Goal: Task Accomplishment & Management: Use online tool/utility

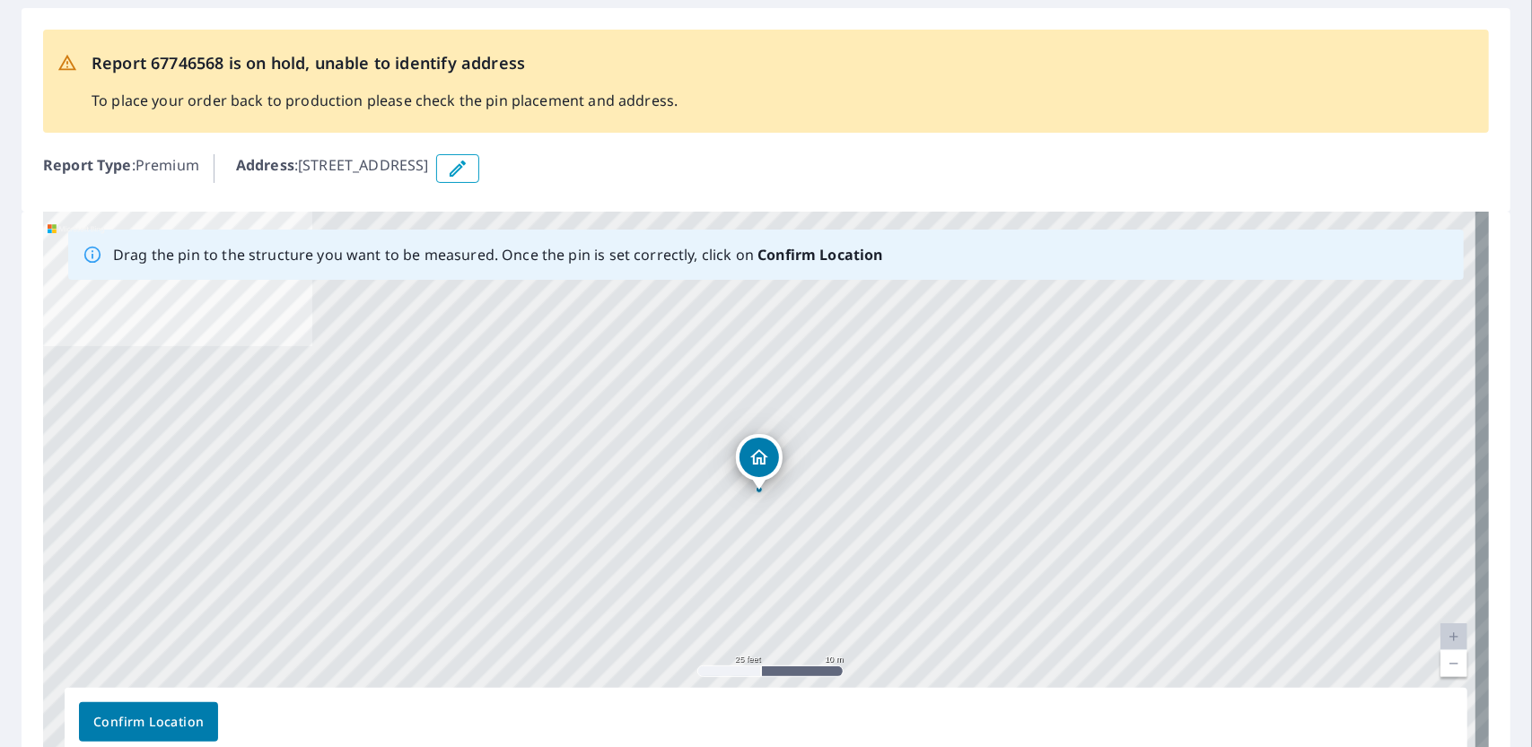
scroll to position [108, 0]
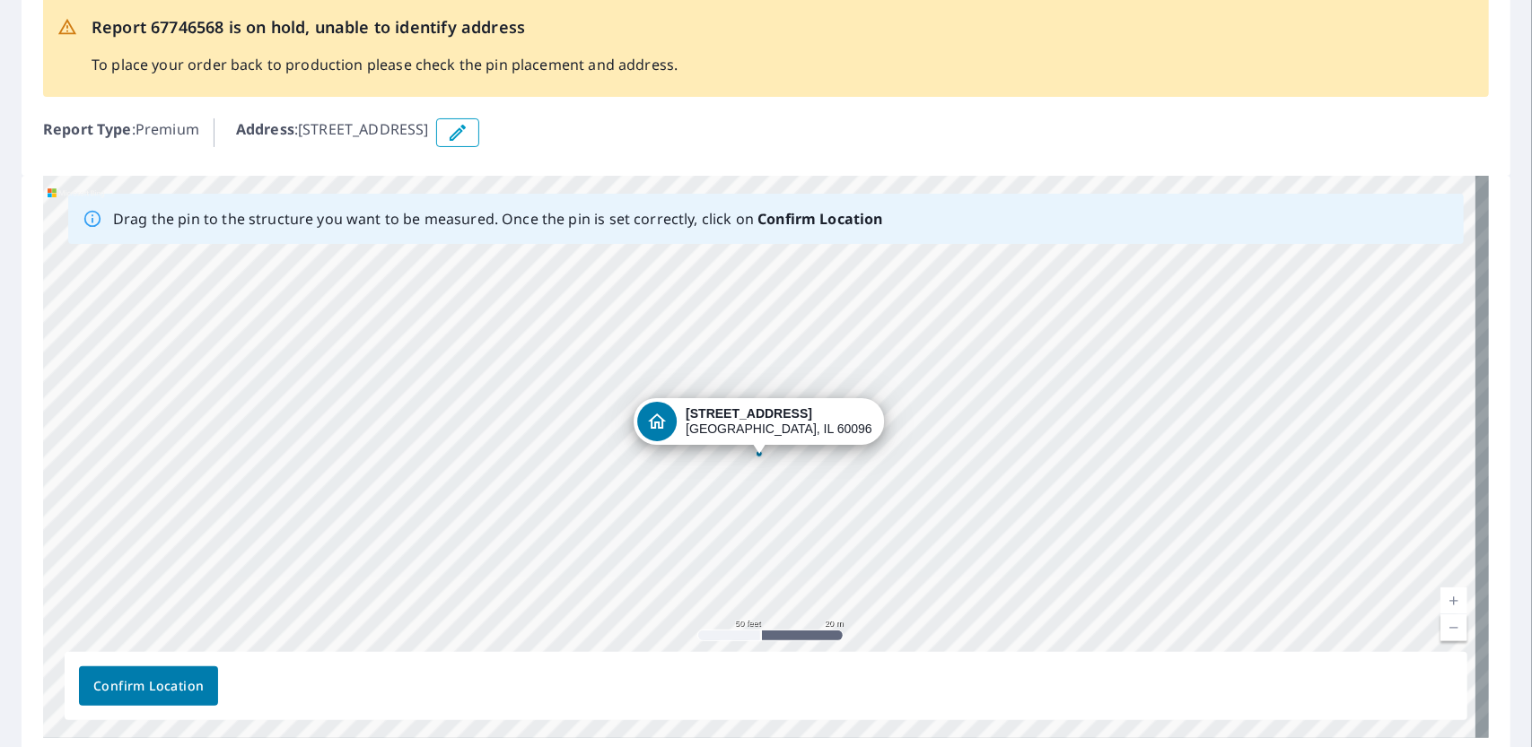
drag, startPoint x: 903, startPoint y: 453, endPoint x: 1393, endPoint y: 49, distance: 634.9
click at [1393, 48] on div "Report 67746568 is on hold, unable to identify address To place your order back…" at bounding box center [766, 45] width 1446 height 103
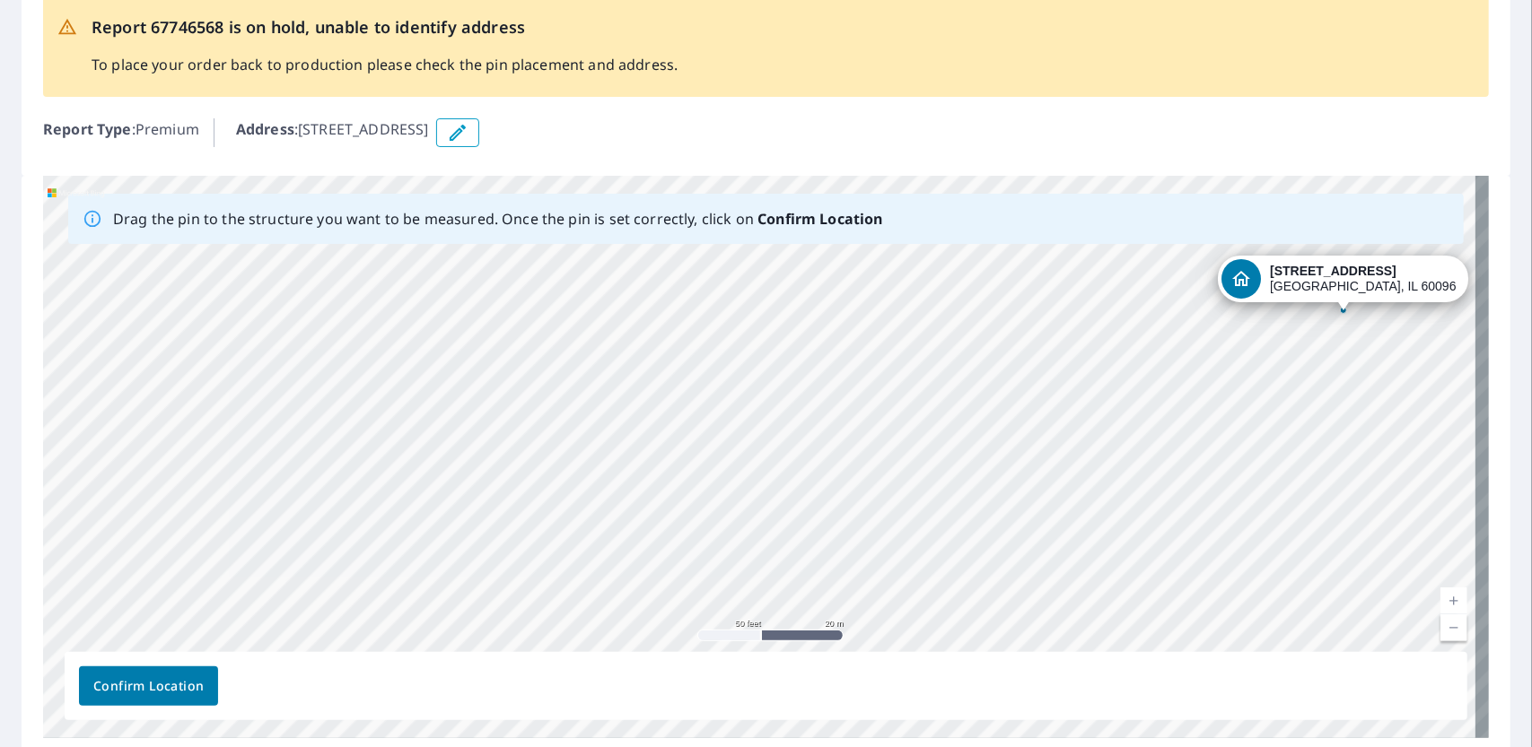
drag, startPoint x: 809, startPoint y: 421, endPoint x: 1394, endPoint y: 276, distance: 602.6
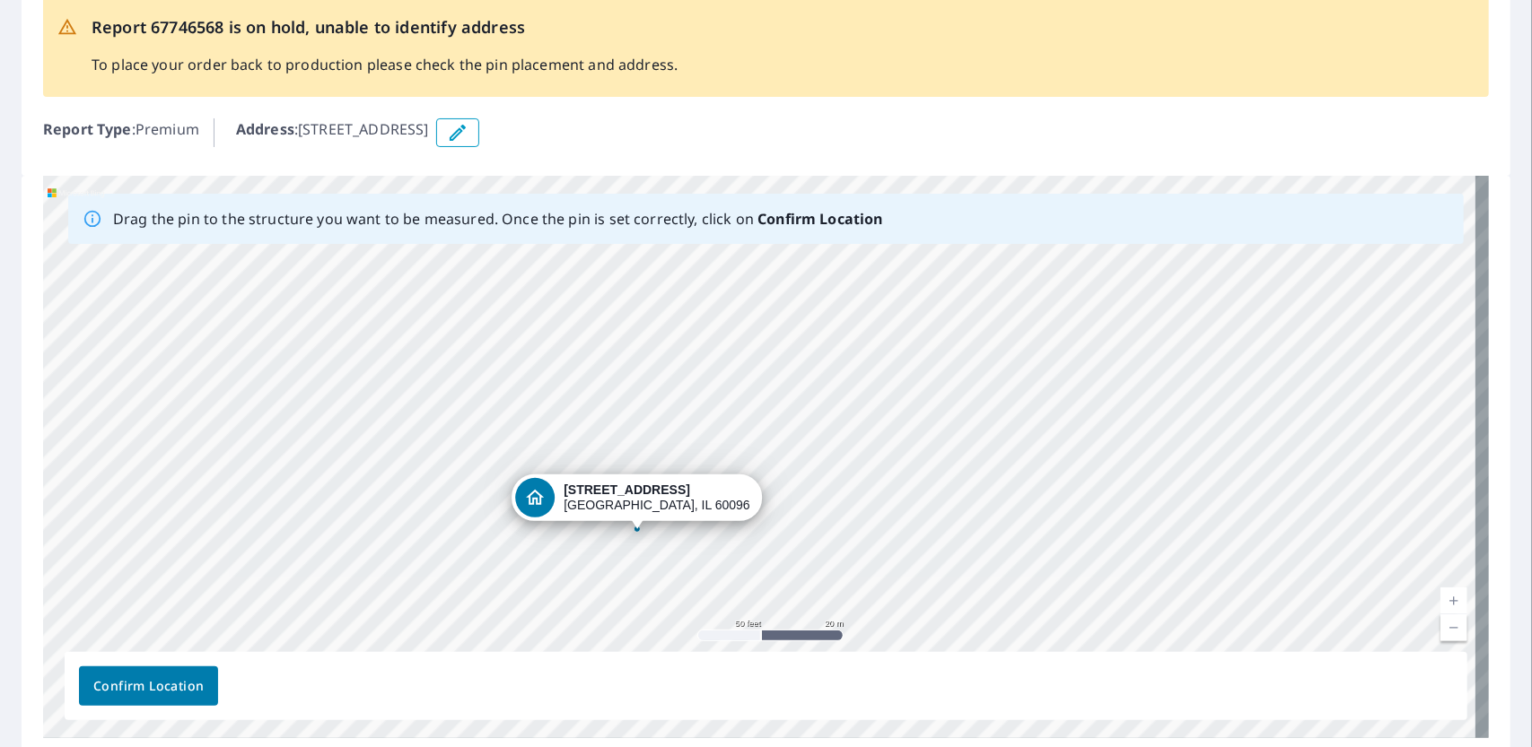
drag, startPoint x: 775, startPoint y: 417, endPoint x: 1038, endPoint y: 426, distance: 263.1
click at [1041, 430] on div "[STREET_ADDRESS]" at bounding box center [766, 457] width 1446 height 563
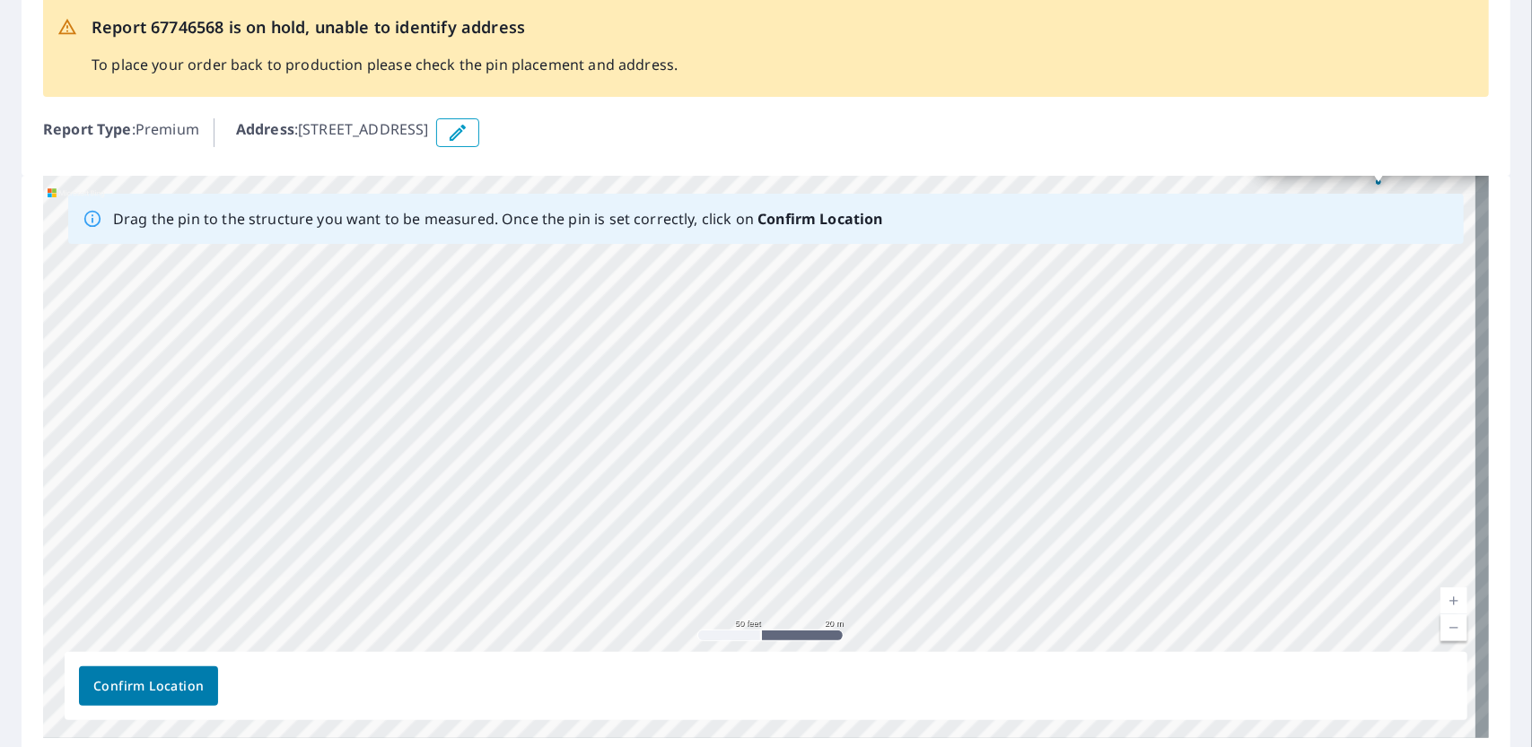
drag, startPoint x: 140, startPoint y: 579, endPoint x: 759, endPoint y: 307, distance: 676.2
click at [759, 307] on div "[STREET_ADDRESS]" at bounding box center [766, 457] width 1446 height 563
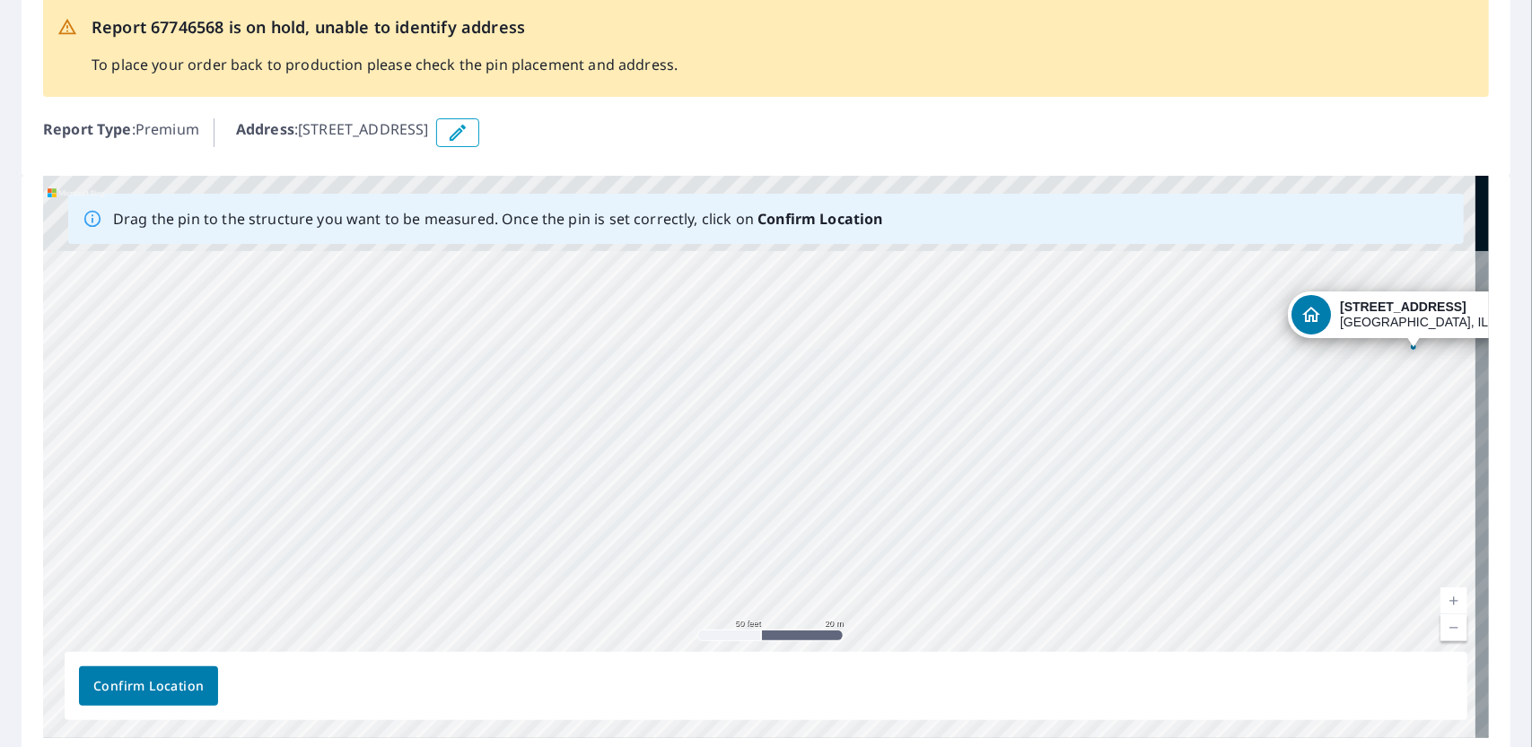
drag, startPoint x: 707, startPoint y: 389, endPoint x: 742, endPoint y: 555, distance: 168.8
click at [742, 555] on div "[STREET_ADDRESS]" at bounding box center [766, 457] width 1446 height 563
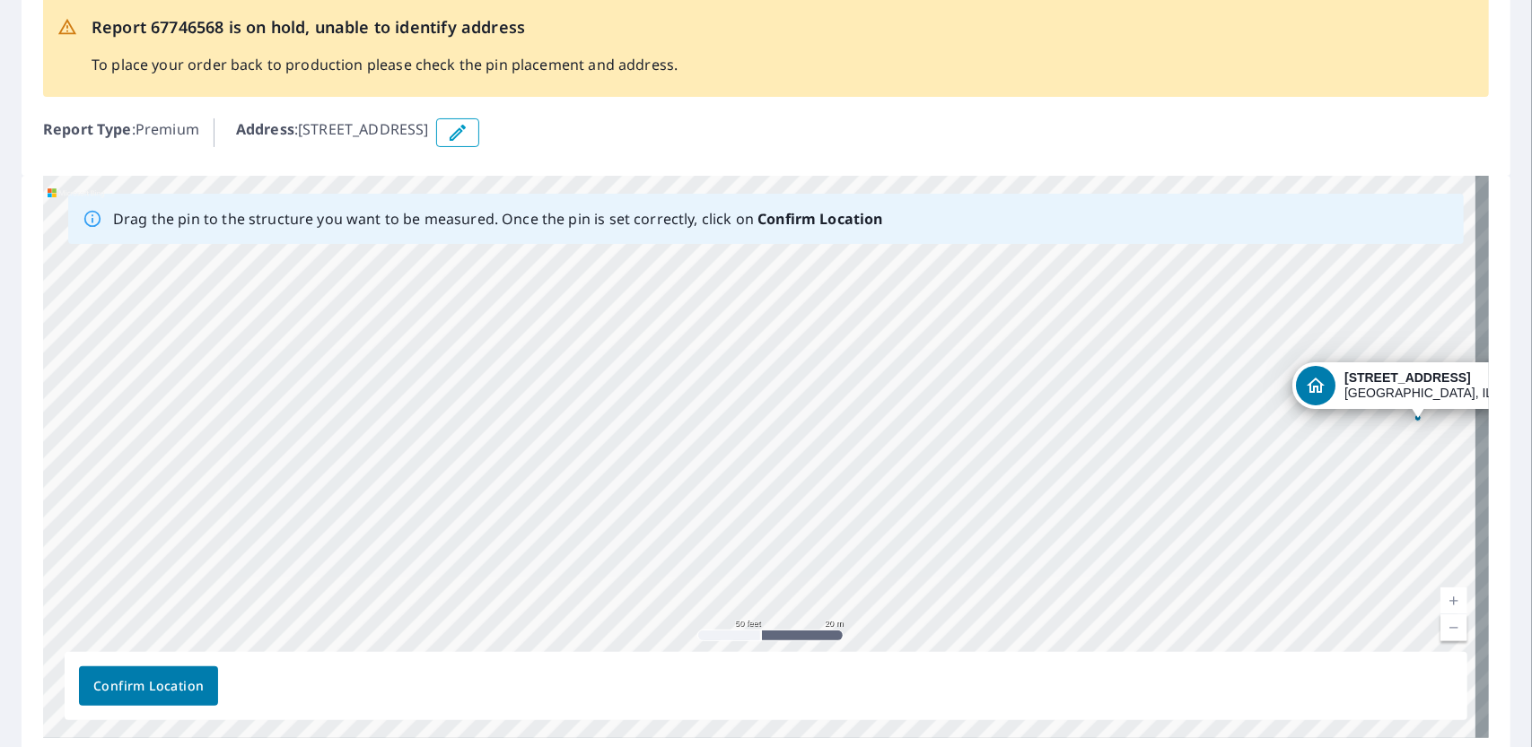
drag, startPoint x: 673, startPoint y: 322, endPoint x: 677, endPoint y: 393, distance: 71.0
click at [677, 393] on div "[STREET_ADDRESS]" at bounding box center [766, 457] width 1446 height 563
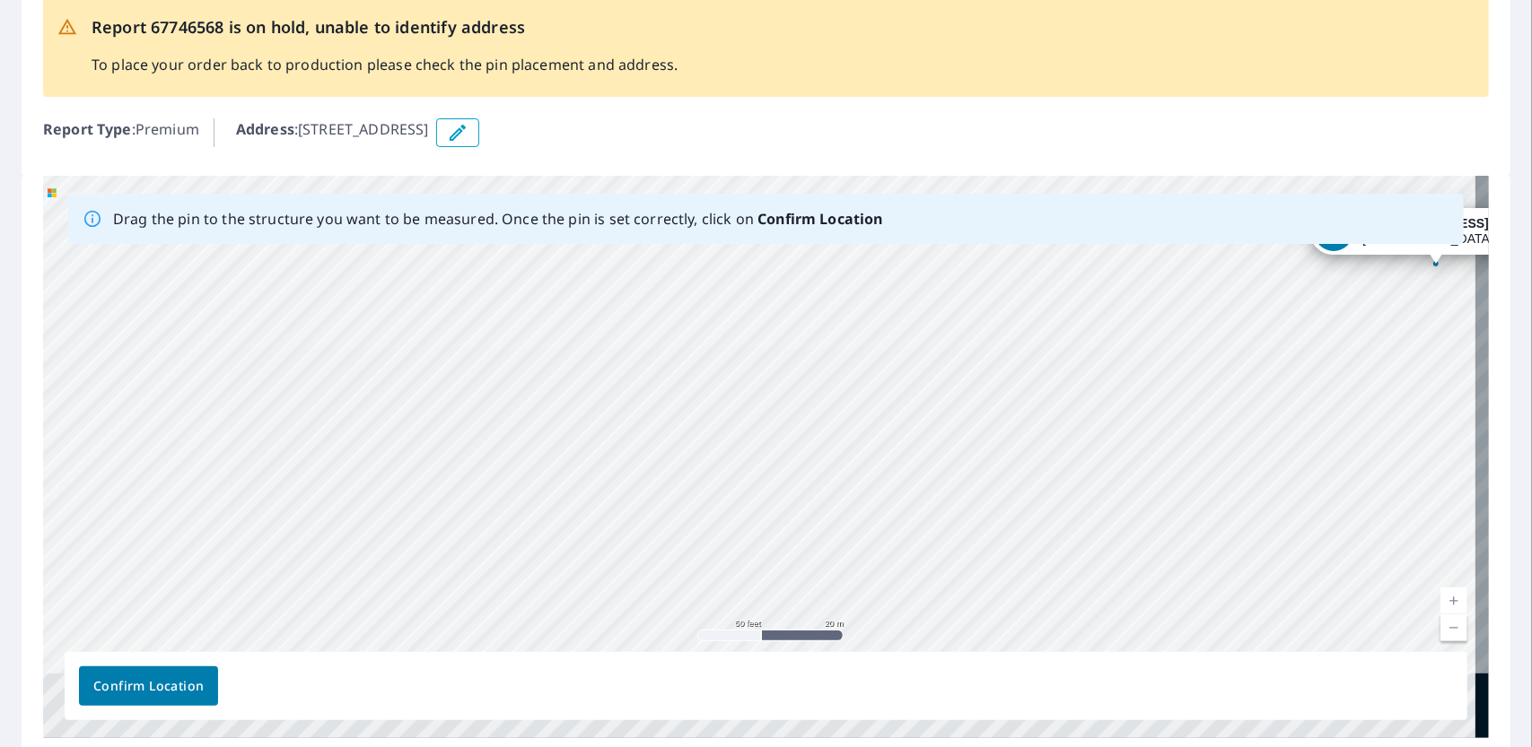
drag, startPoint x: 684, startPoint y: 399, endPoint x: 702, endPoint y: 242, distance: 158.0
click at [702, 242] on div "Drag the pin to the structure you want to be measured. Once the pin is set corr…" at bounding box center [766, 457] width 1446 height 563
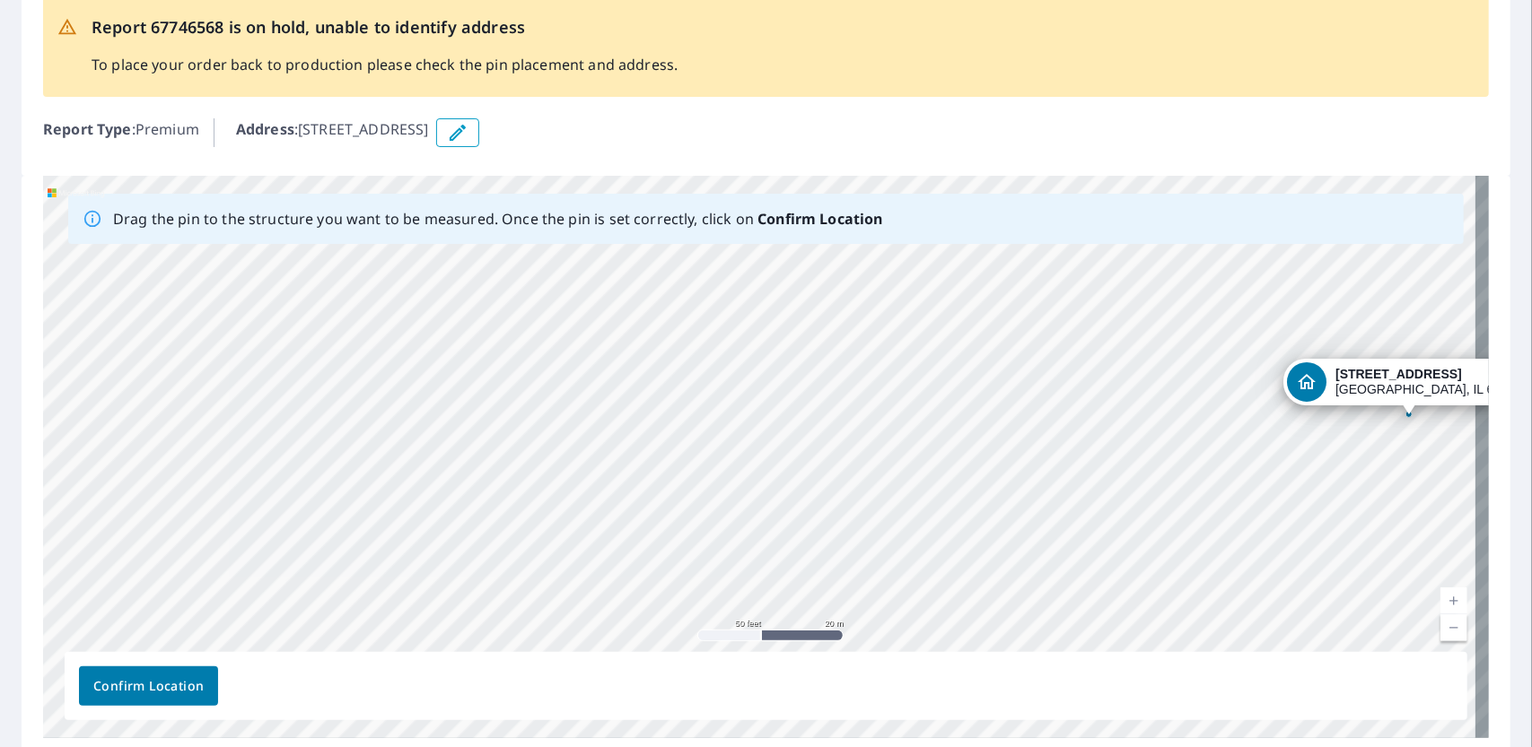
drag, startPoint x: 675, startPoint y: 396, endPoint x: 661, endPoint y: 315, distance: 81.9
click at [663, 322] on div "[STREET_ADDRESS]" at bounding box center [766, 457] width 1446 height 563
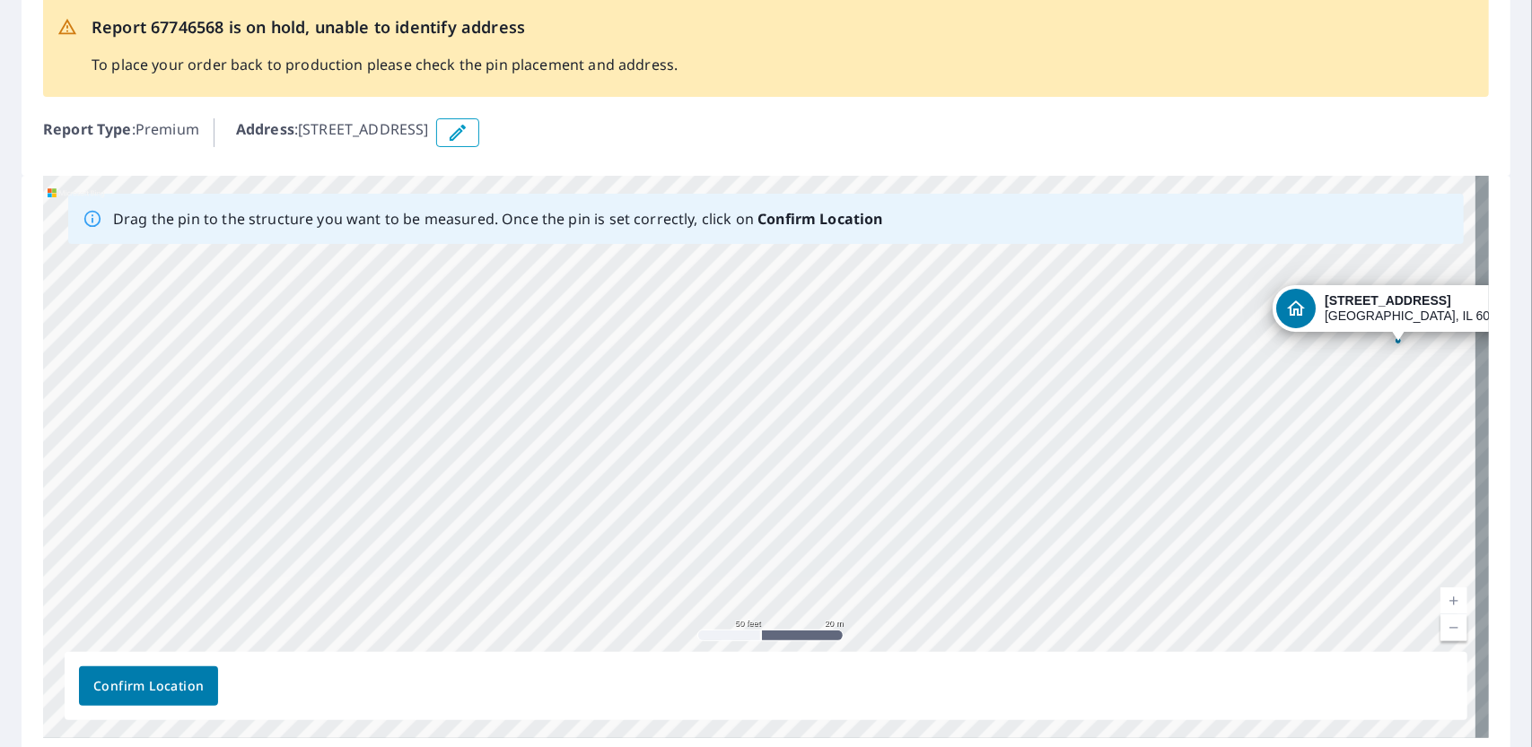
drag, startPoint x: 661, startPoint y: 315, endPoint x: 1121, endPoint y: 394, distance: 466.2
click at [1121, 394] on div "[STREET_ADDRESS]" at bounding box center [766, 457] width 1446 height 563
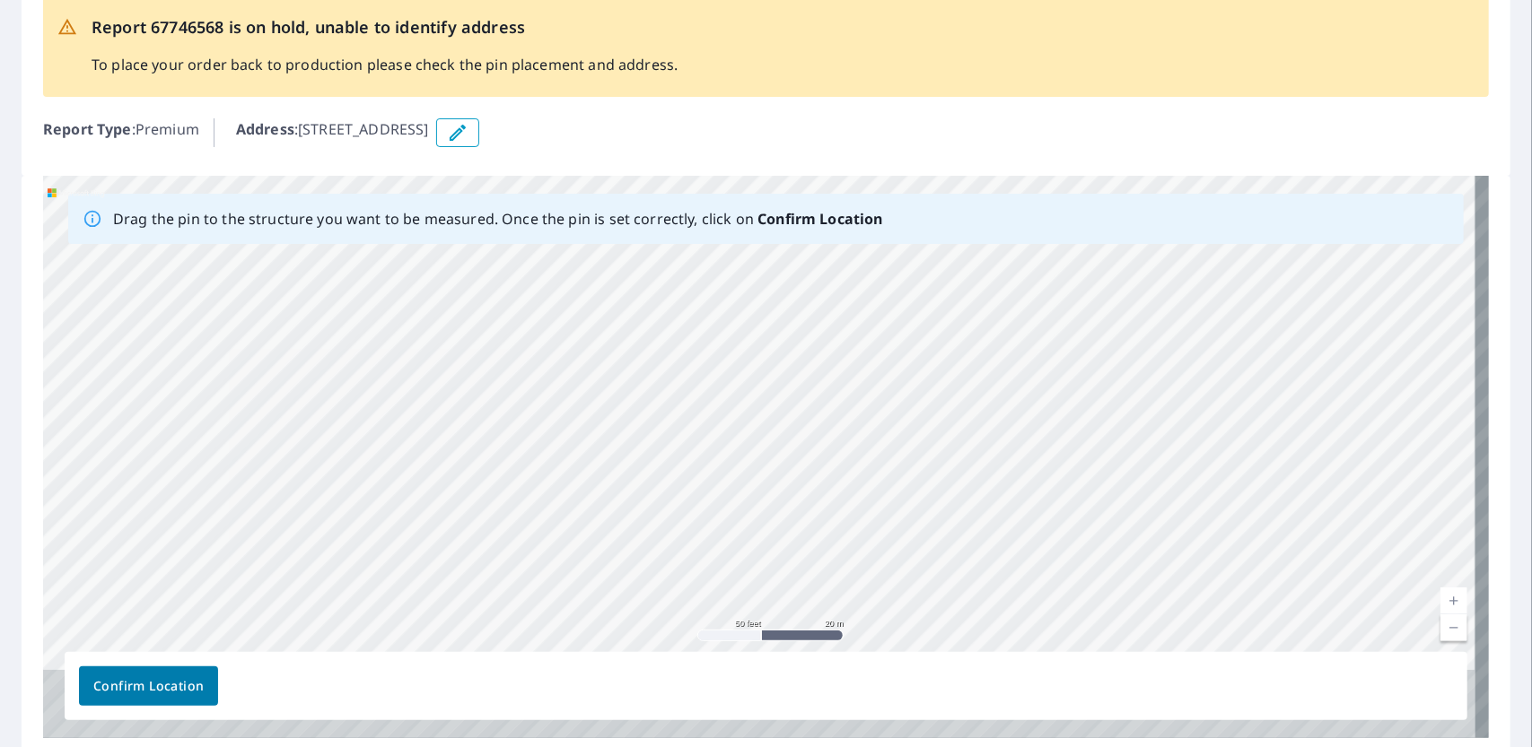
drag, startPoint x: 1106, startPoint y: 419, endPoint x: 1096, endPoint y: 111, distance: 308.0
click at [1096, 111] on div "Report 67746568 is on hold, unable to identify address To place your order back…" at bounding box center [766, 366] width 1532 height 817
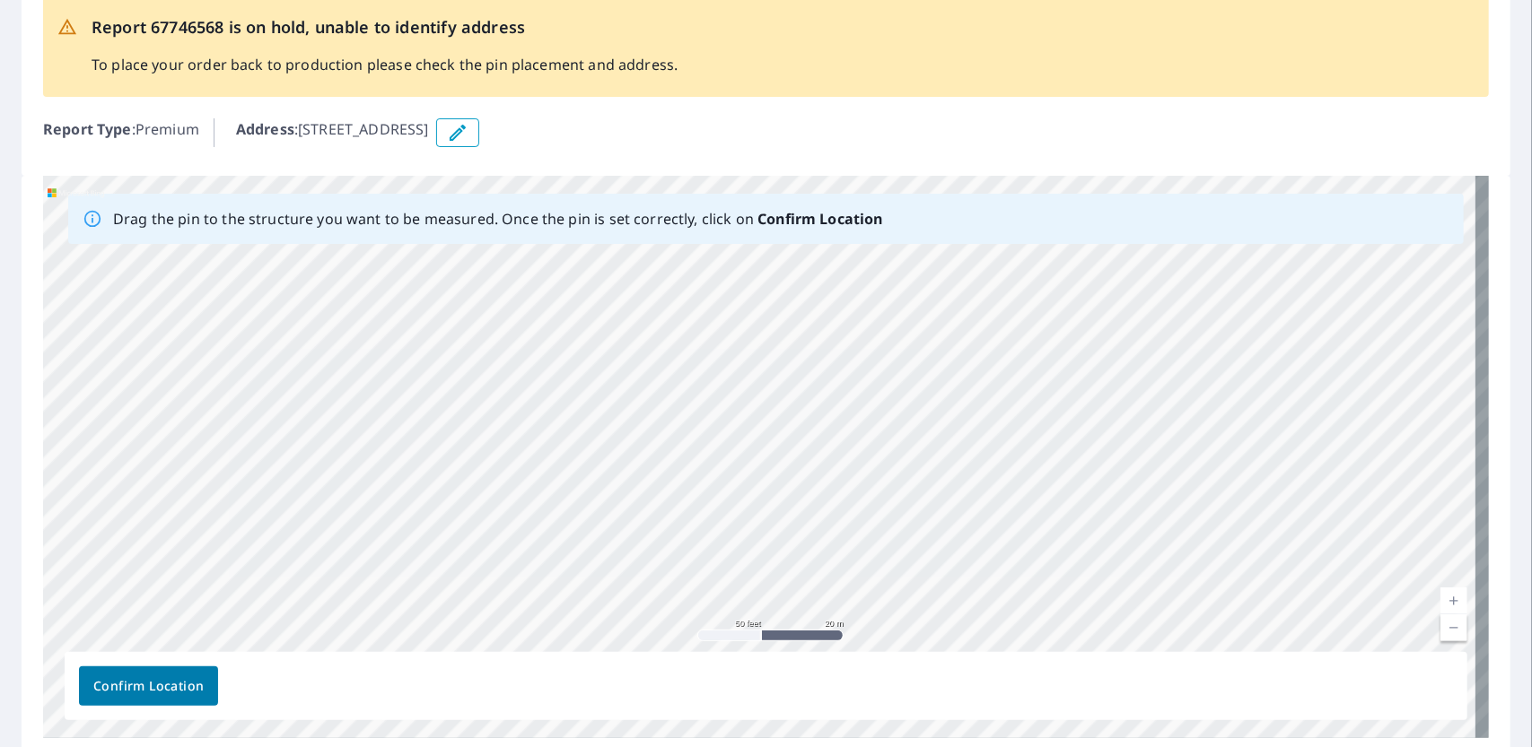
click at [1141, 22] on div "Report 67746568 is on hold, unable to identify address To place your order back…" at bounding box center [766, 45] width 1446 height 103
drag, startPoint x: 896, startPoint y: 496, endPoint x: 1059, endPoint y: 182, distance: 354.0
click at [1059, 182] on div "[STREET_ADDRESS]" at bounding box center [766, 457] width 1446 height 563
click at [1012, 325] on div "[STREET_ADDRESS]" at bounding box center [766, 457] width 1446 height 563
drag, startPoint x: 757, startPoint y: 561, endPoint x: 840, endPoint y: 247, distance: 324.7
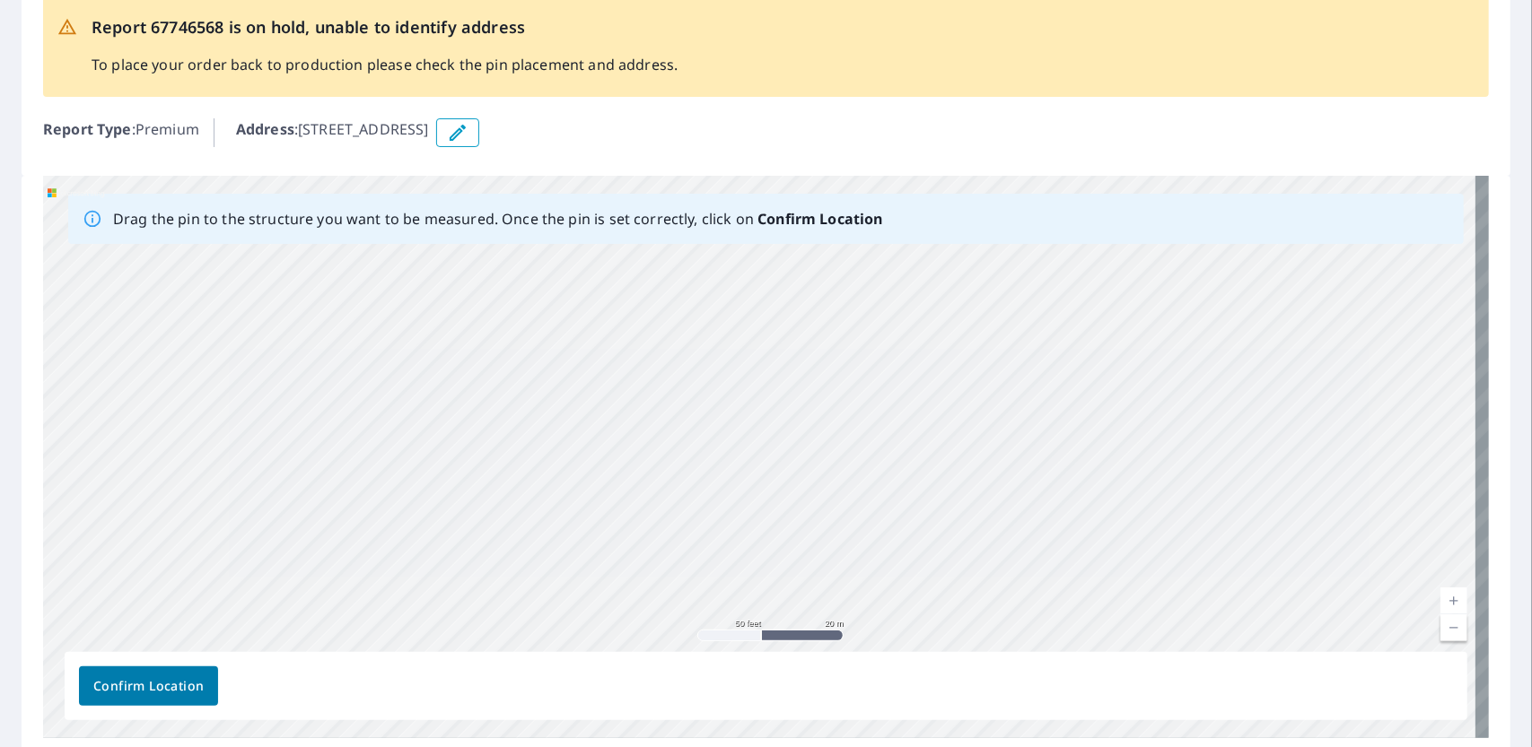
click at [840, 247] on div "[STREET_ADDRESS]" at bounding box center [766, 457] width 1446 height 563
drag, startPoint x: 877, startPoint y: 501, endPoint x: 911, endPoint y: 363, distance: 141.5
click at [911, 363] on div "[STREET_ADDRESS]" at bounding box center [766, 457] width 1446 height 563
drag, startPoint x: 854, startPoint y: 399, endPoint x: 817, endPoint y: 548, distance: 153.6
click at [825, 592] on div "[STREET_ADDRESS]" at bounding box center [766, 457] width 1446 height 563
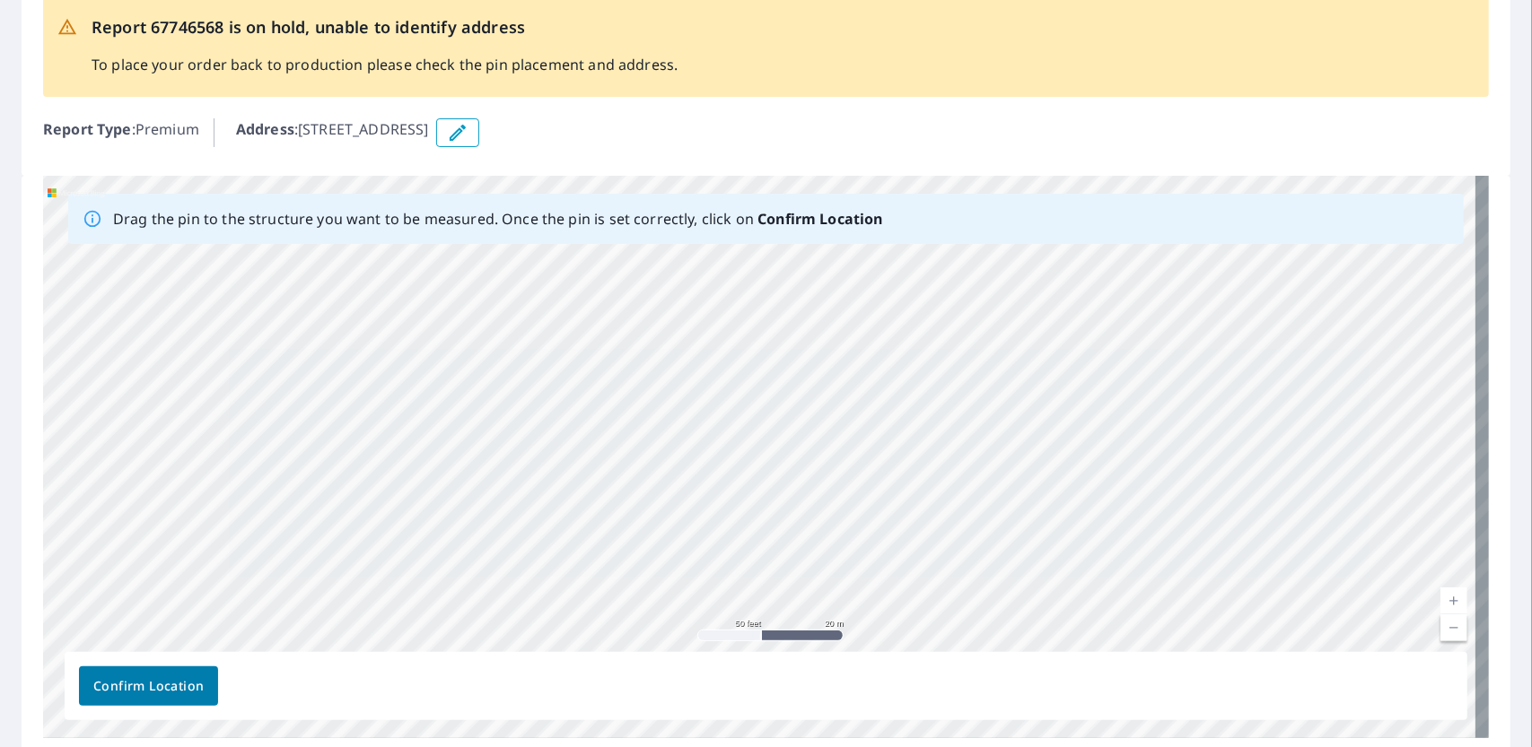
drag, startPoint x: 766, startPoint y: 611, endPoint x: 754, endPoint y: 680, distance: 70.2
click at [754, 680] on div "Drag the pin to the structure you want to be measured. Once the pin is set corr…" at bounding box center [766, 457] width 1446 height 563
drag, startPoint x: 760, startPoint y: 604, endPoint x: 747, endPoint y: 637, distance: 35.8
click at [757, 697] on div "Drag the pin to the structure you want to be measured. Once the pin is set corr…" at bounding box center [766, 457] width 1446 height 563
drag, startPoint x: 840, startPoint y: 539, endPoint x: 840, endPoint y: 704, distance: 165.1
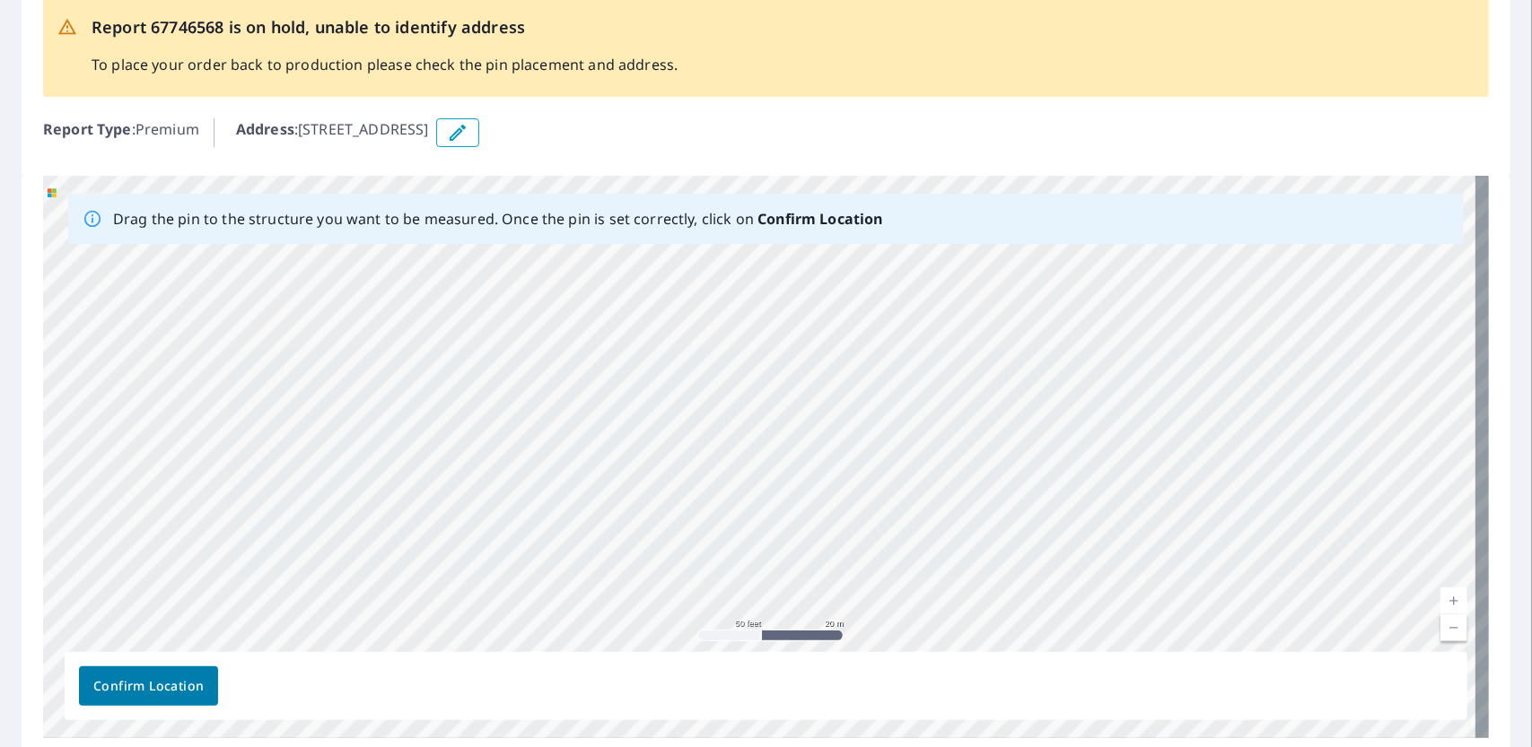
click at [840, 704] on div "Drag the pin to the structure you want to be measured. Once the pin is set corr…" at bounding box center [766, 457] width 1446 height 563
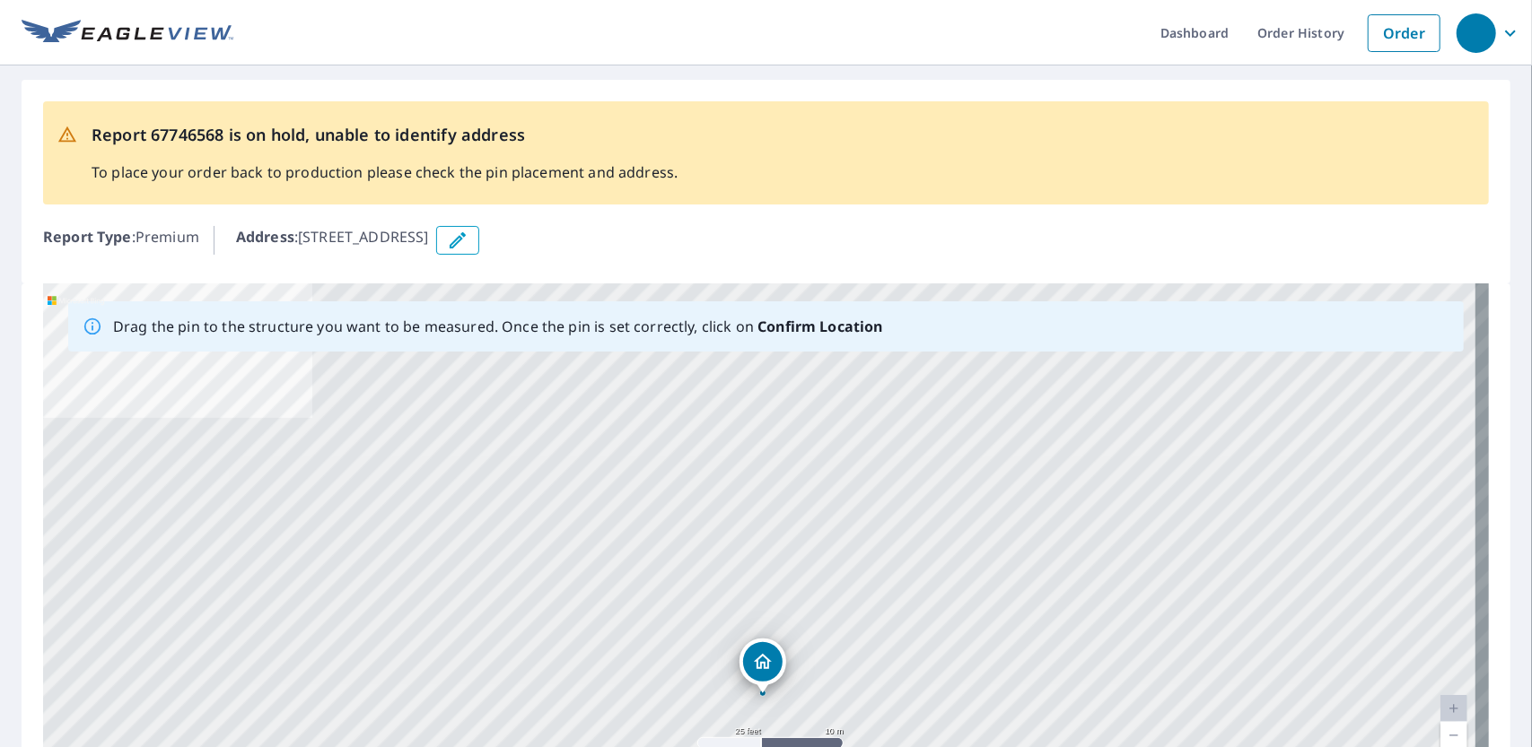
drag, startPoint x: 758, startPoint y: 535, endPoint x: 762, endPoint y: 667, distance: 132.0
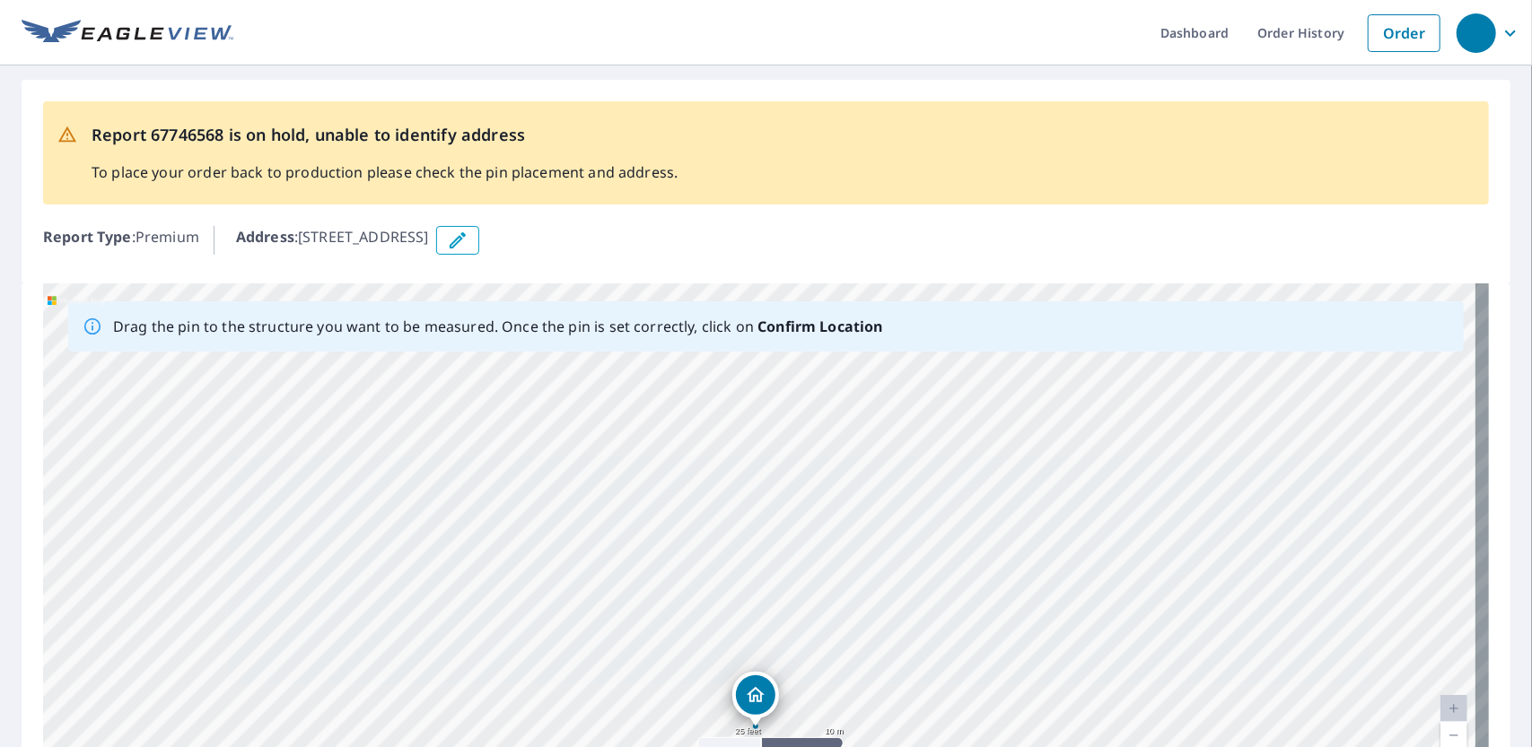
drag, startPoint x: 763, startPoint y: 529, endPoint x: 759, endPoint y: 695, distance: 165.1
click at [759, 695] on div "[STREET_ADDRESS]" at bounding box center [766, 565] width 1446 height 563
drag, startPoint x: 757, startPoint y: 533, endPoint x: 763, endPoint y: 721, distance: 187.6
click at [763, 721] on div "[STREET_ADDRESS]" at bounding box center [766, 565] width 1446 height 563
drag, startPoint x: 754, startPoint y: 530, endPoint x: 764, endPoint y: 697, distance: 167.2
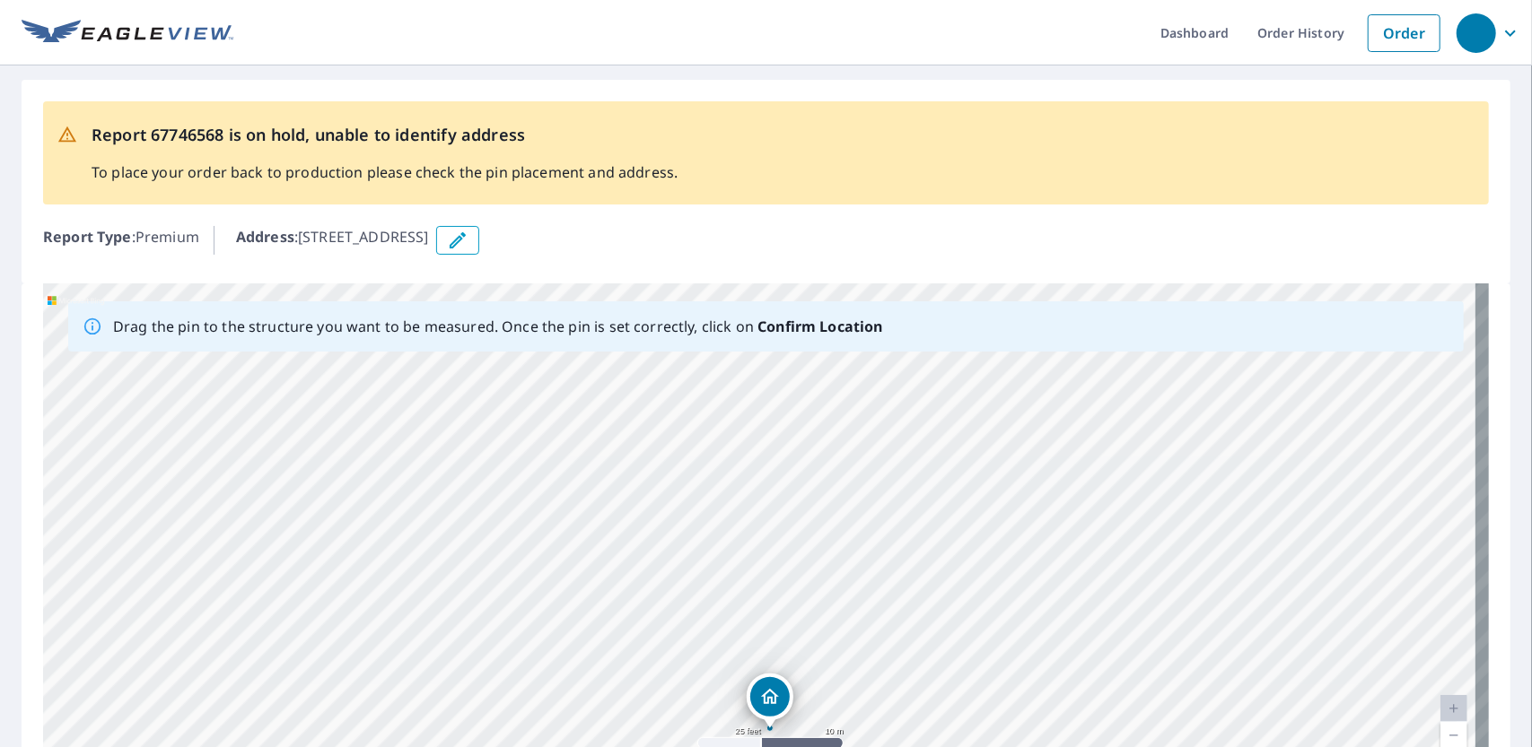
click at [764, 697] on div "[STREET_ADDRESS]" at bounding box center [766, 565] width 1446 height 563
drag, startPoint x: 748, startPoint y: 529, endPoint x: 750, endPoint y: 692, distance: 163.3
click at [750, 692] on div "[STREET_ADDRESS]" at bounding box center [766, 565] width 1446 height 563
drag, startPoint x: 752, startPoint y: 532, endPoint x: 738, endPoint y: 702, distance: 170.2
click at [738, 702] on div "[STREET_ADDRESS]" at bounding box center [766, 565] width 1446 height 563
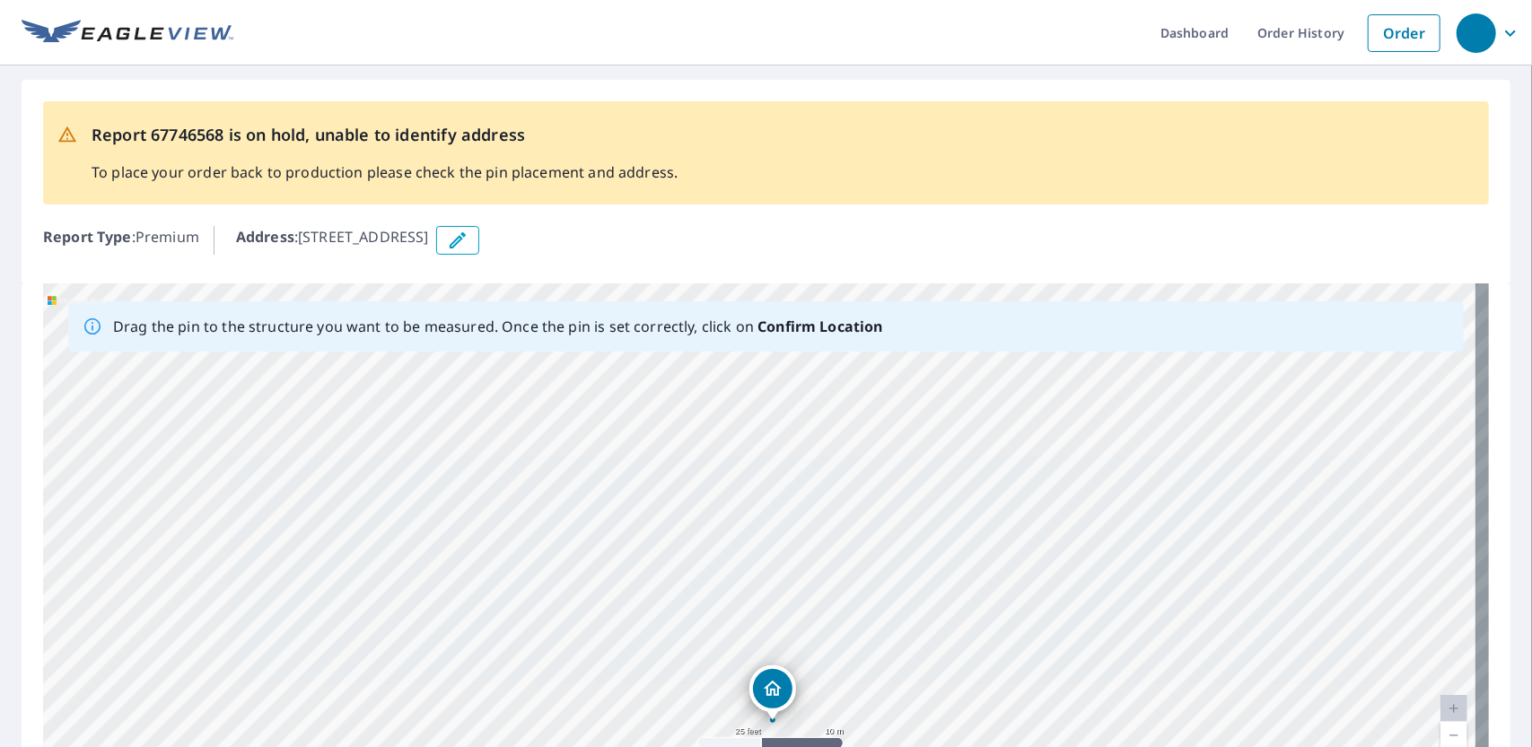
drag, startPoint x: 761, startPoint y: 552, endPoint x: 771, endPoint y: 688, distance: 136.7
click at [771, 688] on div "[STREET_ADDRESS]" at bounding box center [766, 565] width 1446 height 563
drag, startPoint x: 747, startPoint y: 536, endPoint x: 762, endPoint y: 668, distance: 132.8
click at [762, 668] on div "[STREET_ADDRESS]" at bounding box center [766, 565] width 1446 height 563
drag, startPoint x: 757, startPoint y: 529, endPoint x: 766, endPoint y: 609, distance: 81.3
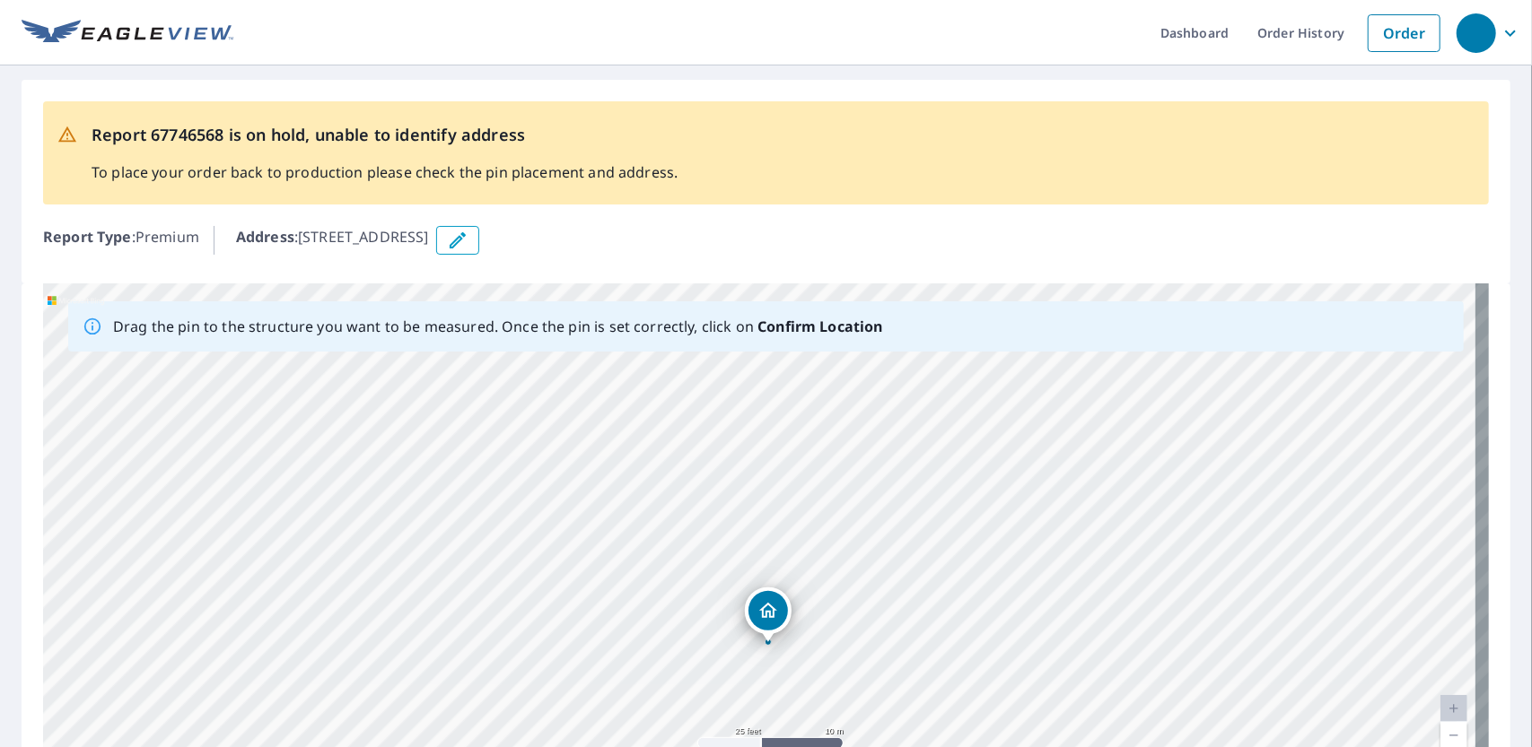
click at [766, 609] on div "[STREET_ADDRESS]" at bounding box center [766, 565] width 1446 height 563
drag, startPoint x: 758, startPoint y: 536, endPoint x: 611, endPoint y: 628, distance: 173.8
click at [611, 628] on div "[STREET_ADDRESS]" at bounding box center [766, 565] width 1446 height 563
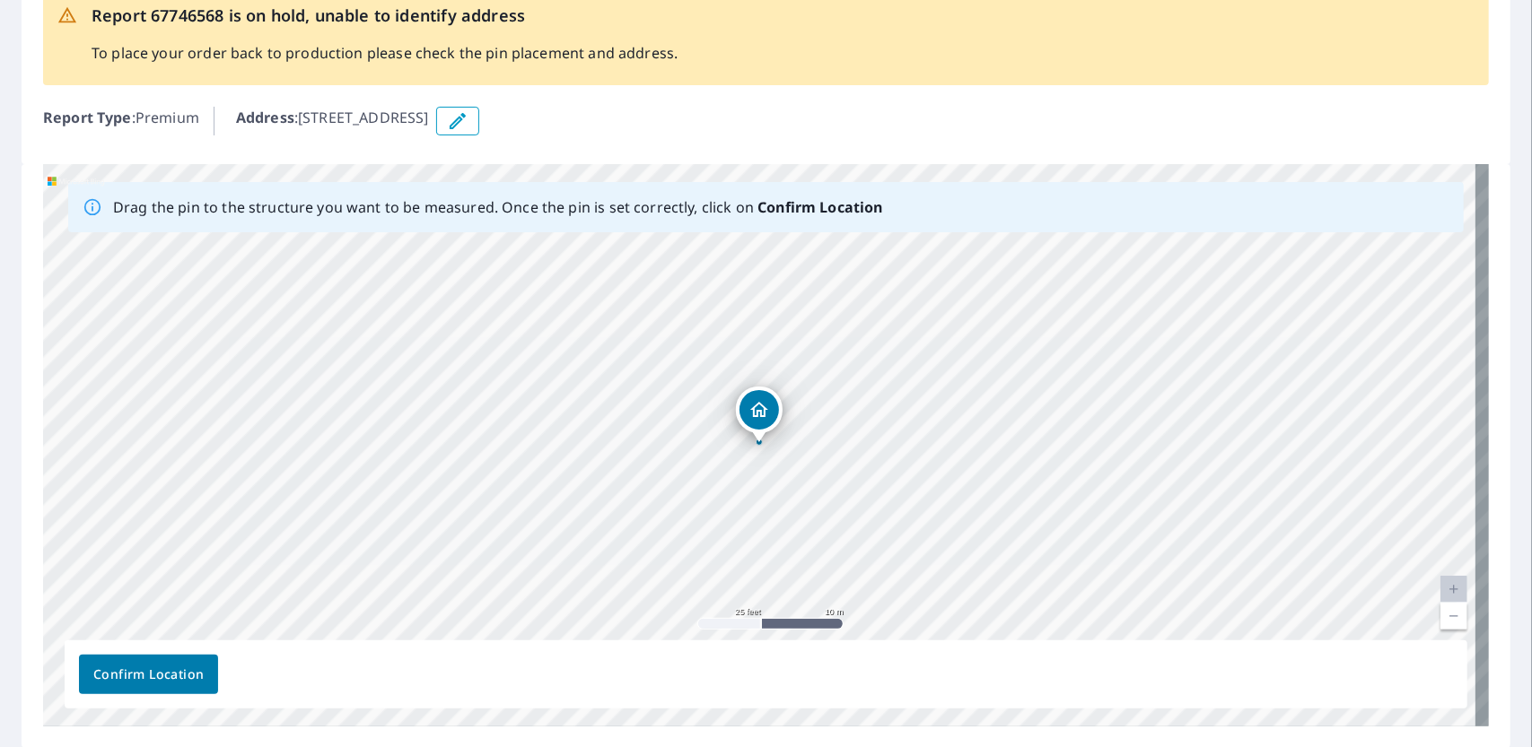
scroll to position [179, 0]
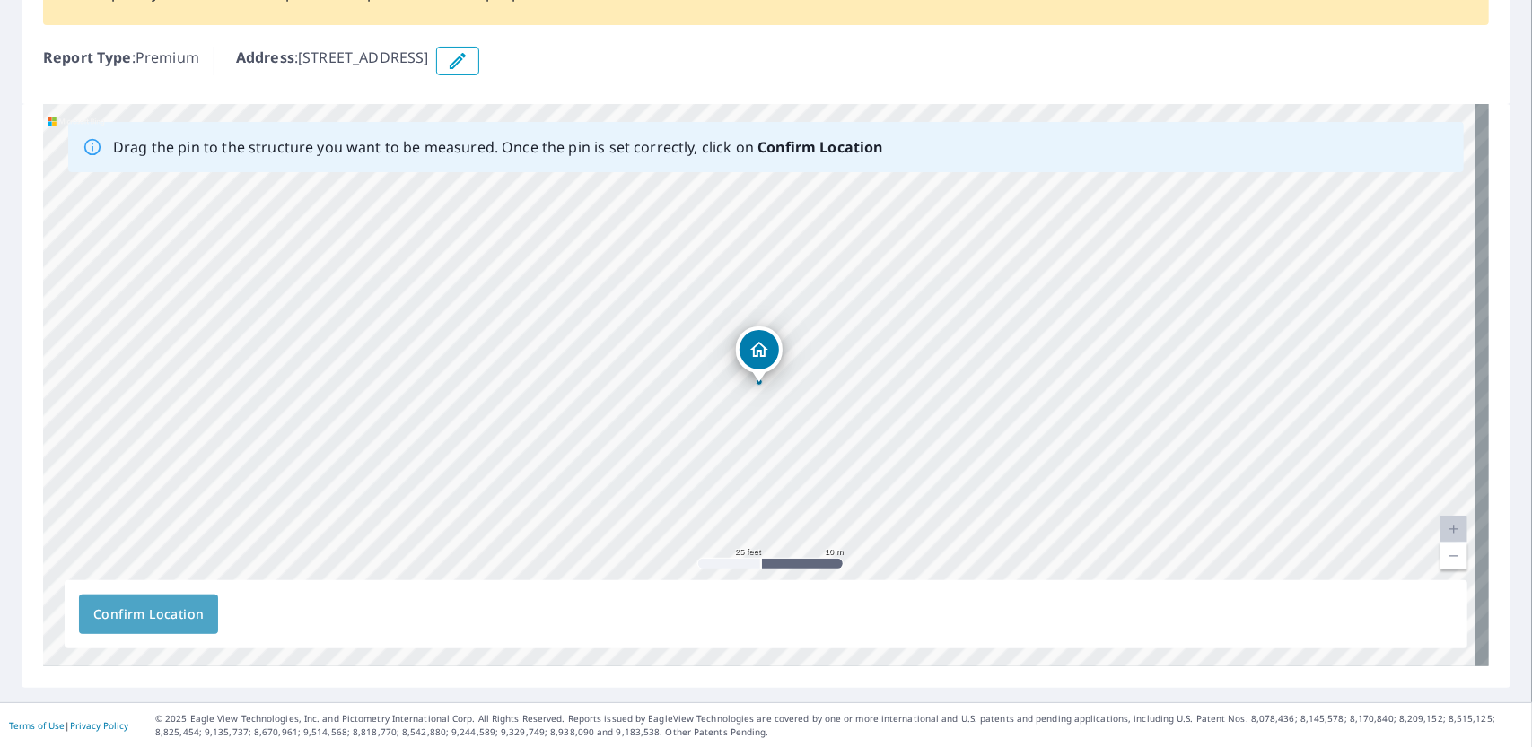
click at [175, 616] on span "Confirm Location" at bounding box center [148, 615] width 110 height 22
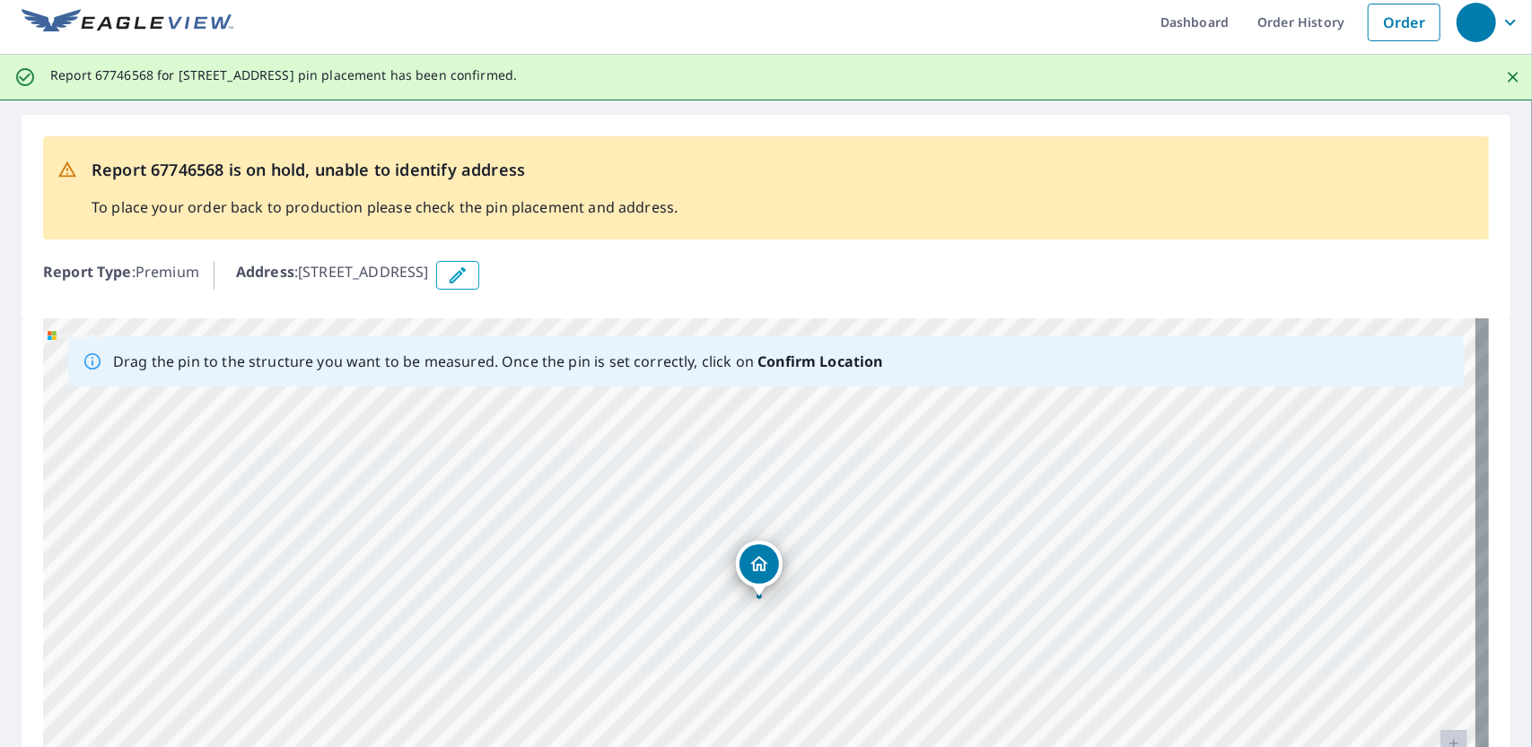
scroll to position [0, 0]
